Goal: Check status: Check status

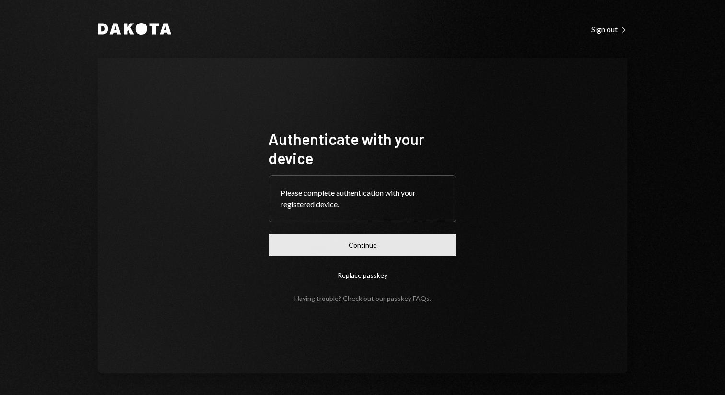
click at [340, 241] on button "Continue" at bounding box center [362, 244] width 188 height 23
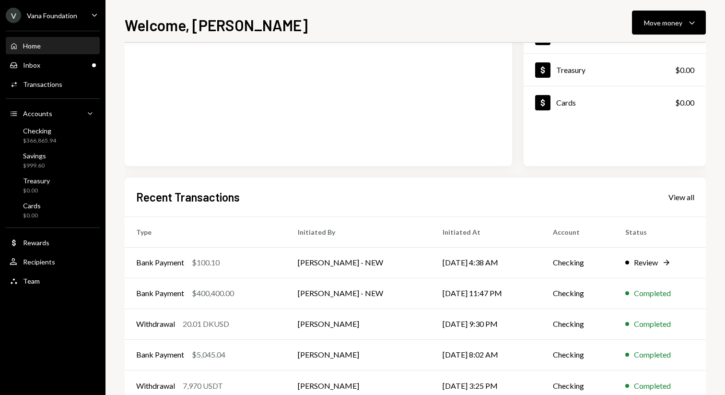
scroll to position [131, 0]
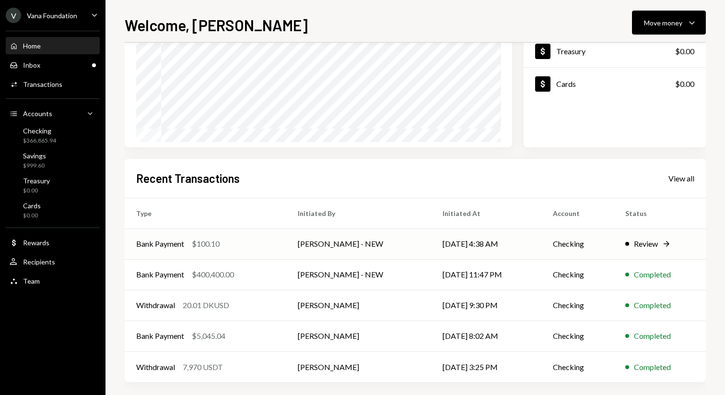
click at [469, 239] on td "[DATE] 4:38 AM" at bounding box center [486, 243] width 110 height 31
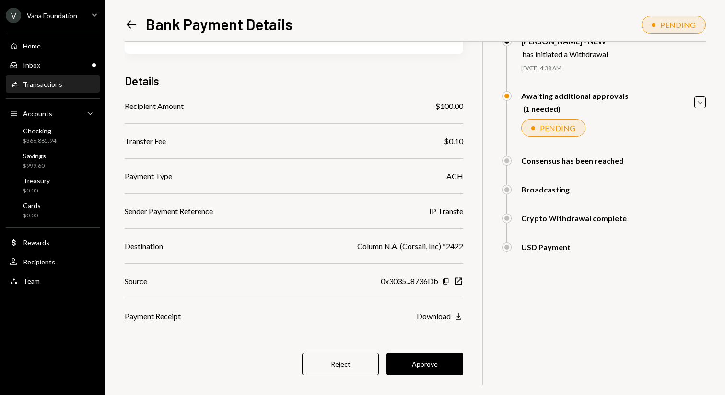
scroll to position [63, 0]
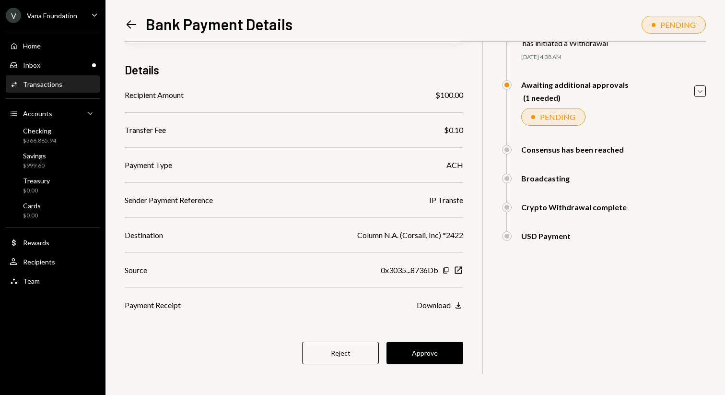
click at [137, 29] on icon "Left Arrow" at bounding box center [131, 24] width 13 height 13
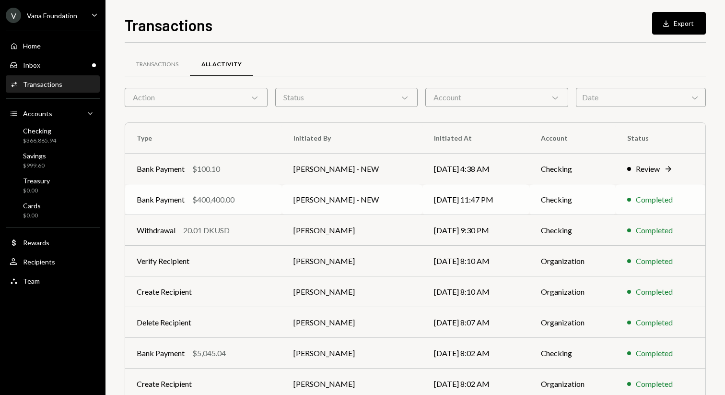
click at [372, 209] on td "[PERSON_NAME] - NEW" at bounding box center [352, 199] width 140 height 31
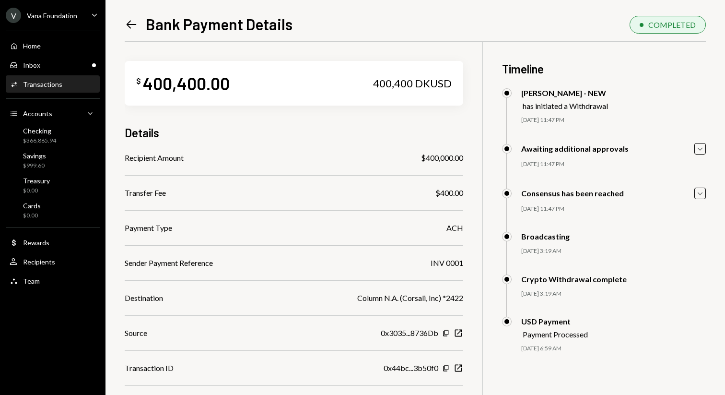
click at [130, 24] on icon at bounding box center [132, 25] width 10 height 8
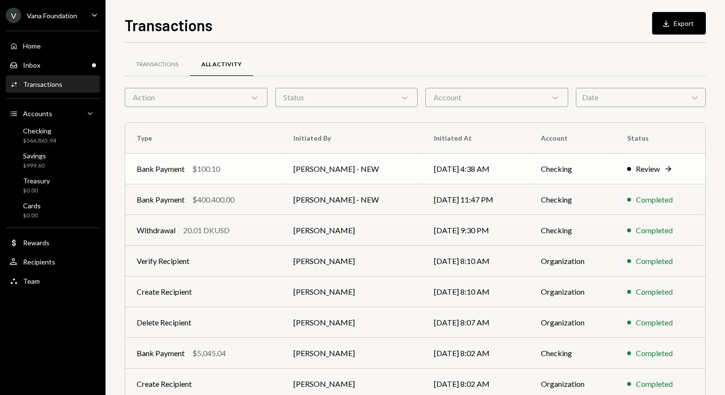
click at [459, 172] on td "[DATE] 4:38 AM" at bounding box center [475, 168] width 107 height 31
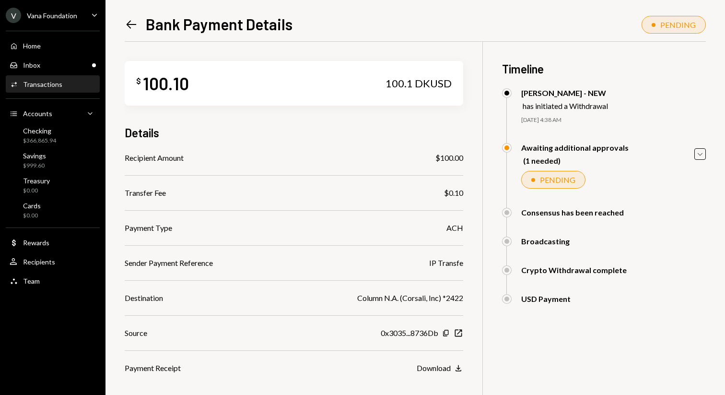
scroll to position [63, 0]
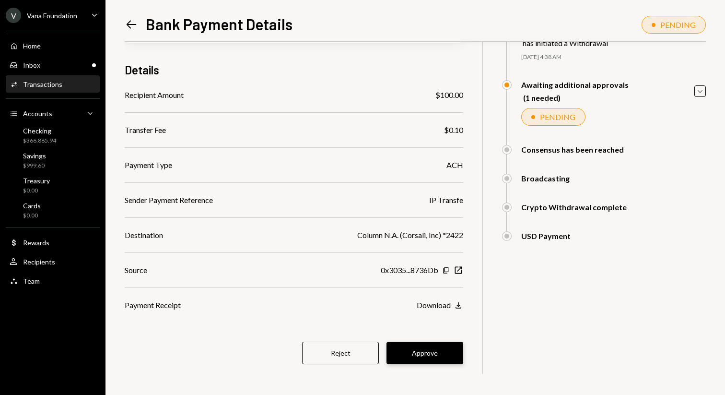
click at [442, 353] on button "Approve" at bounding box center [424, 352] width 77 height 23
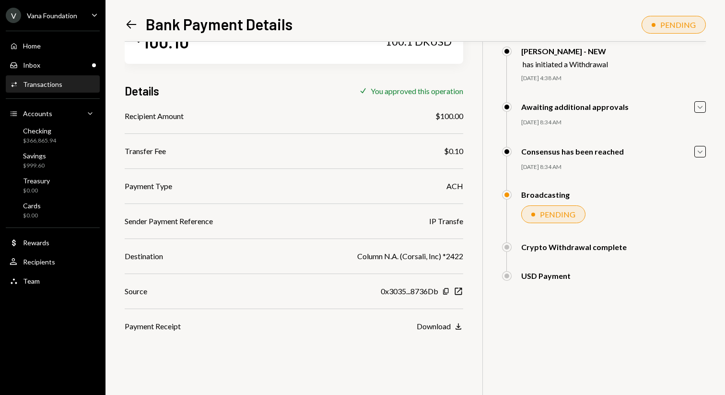
scroll to position [42, 0]
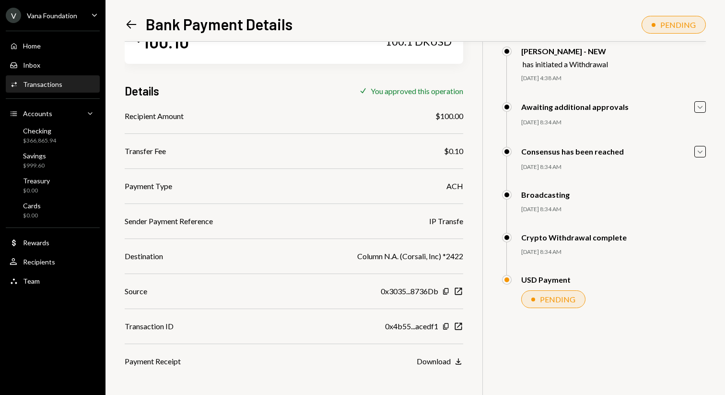
click at [135, 26] on icon "Left Arrow" at bounding box center [131, 24] width 13 height 13
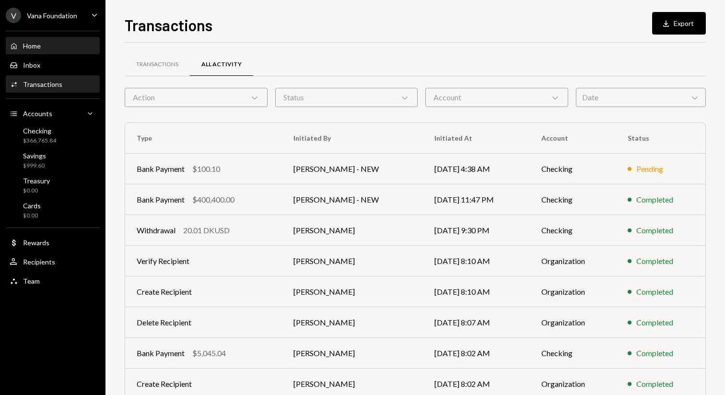
click at [68, 46] on div "Home Home" at bounding box center [53, 46] width 86 height 9
